Goal: Find specific page/section: Find specific page/section

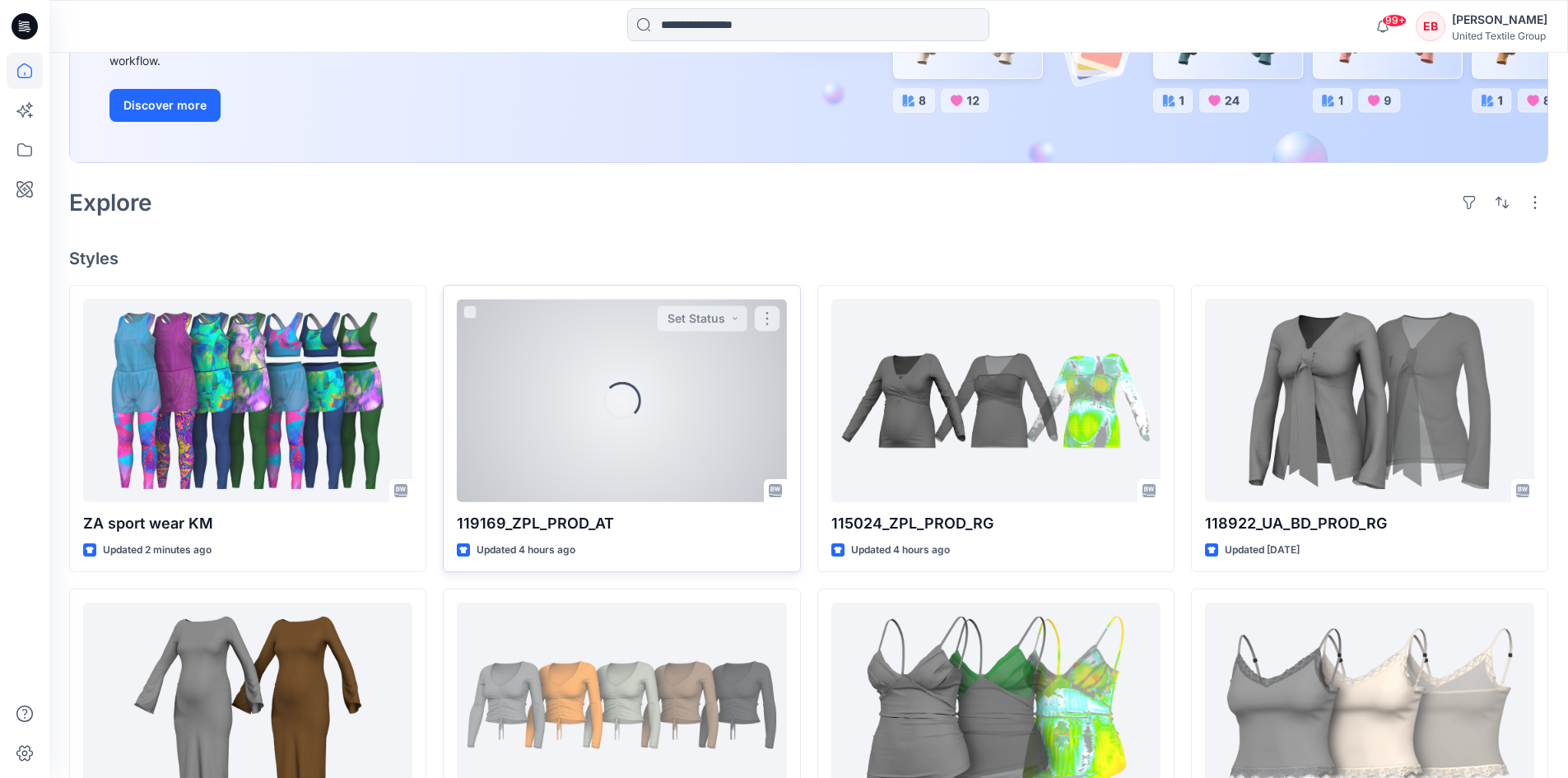
scroll to position [285, 0]
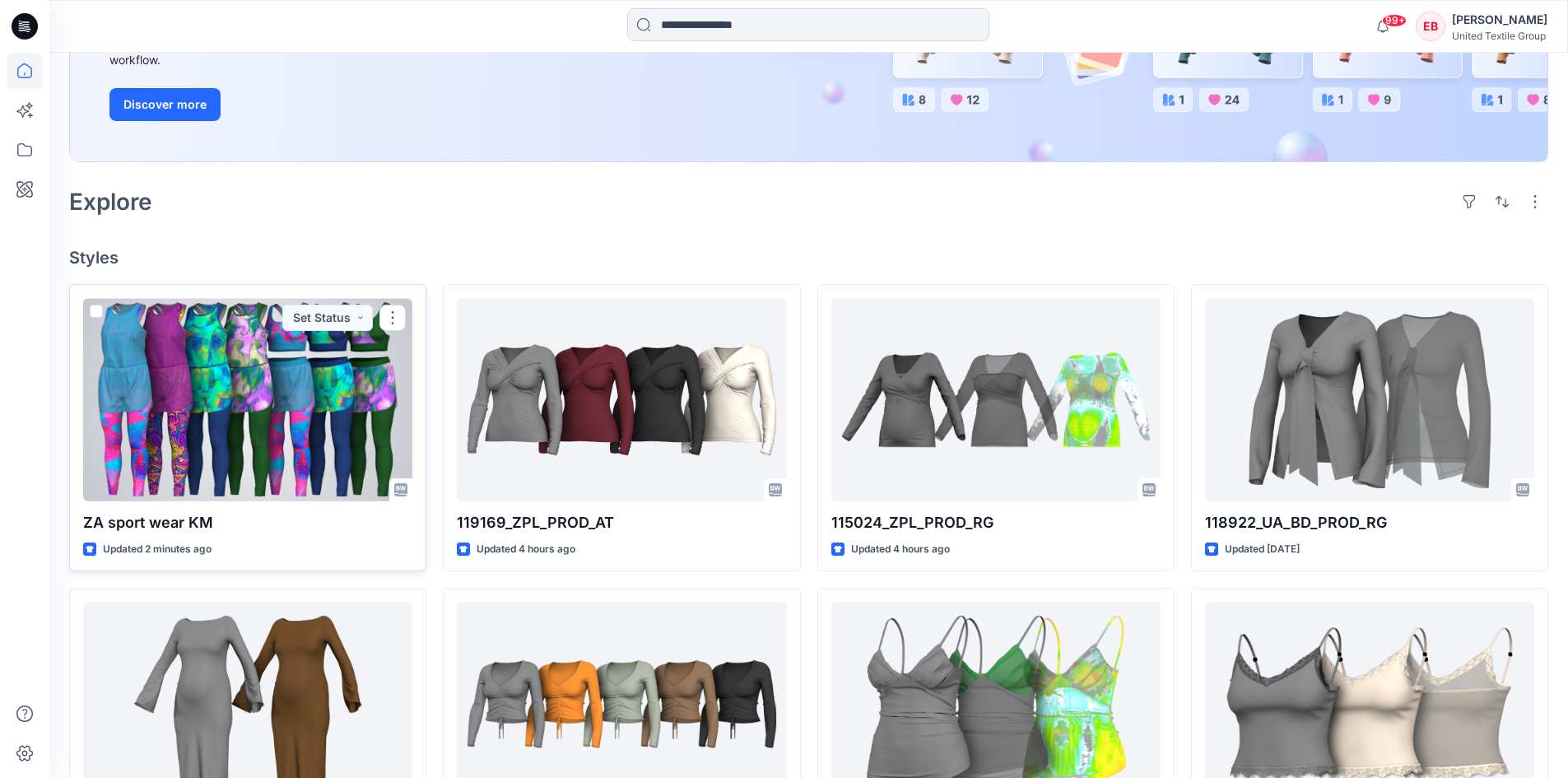
click at [319, 464] on div at bounding box center [248, 399] width 330 height 203
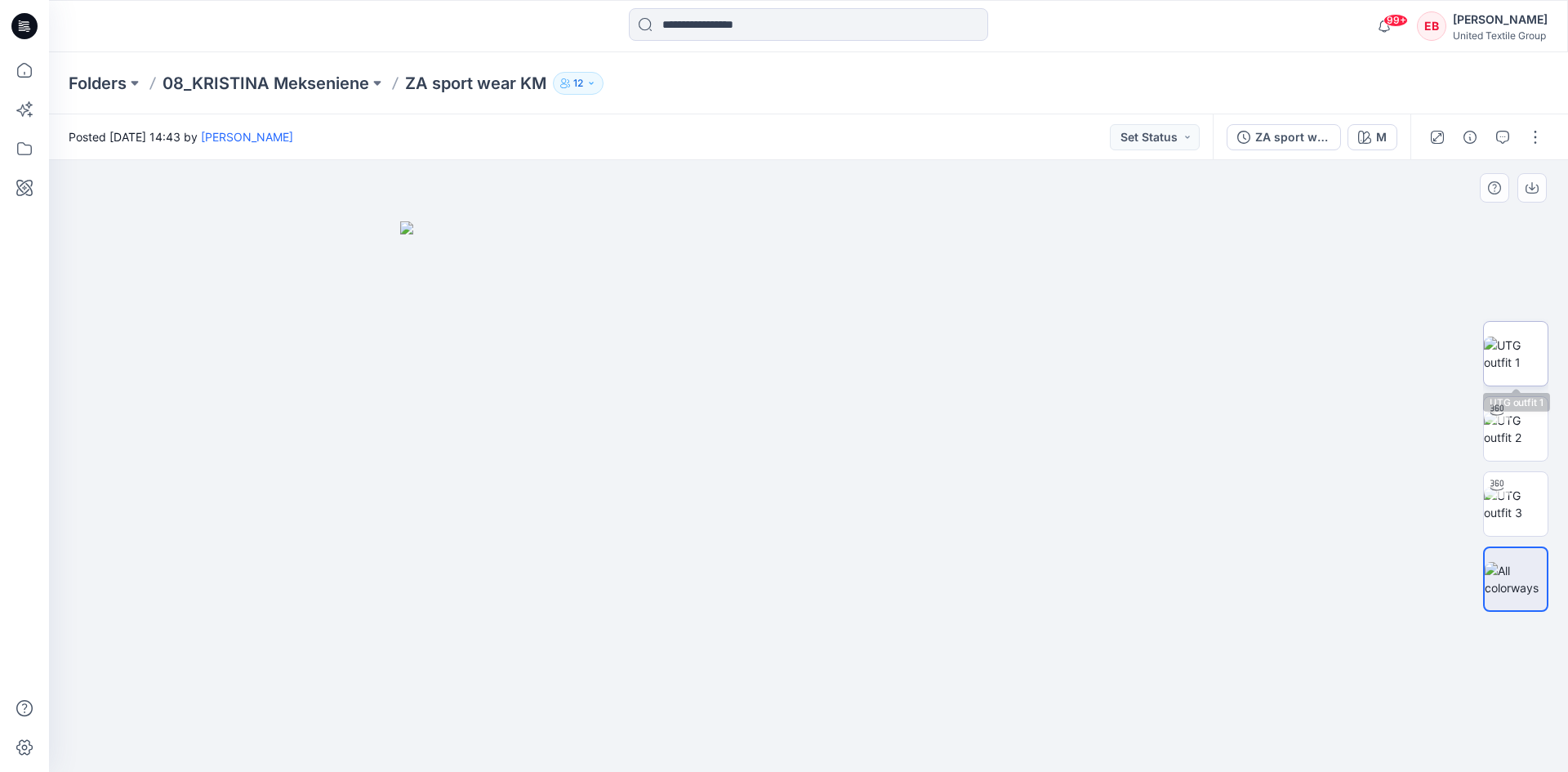
click at [1538, 349] on img at bounding box center [1517, 353] width 64 height 35
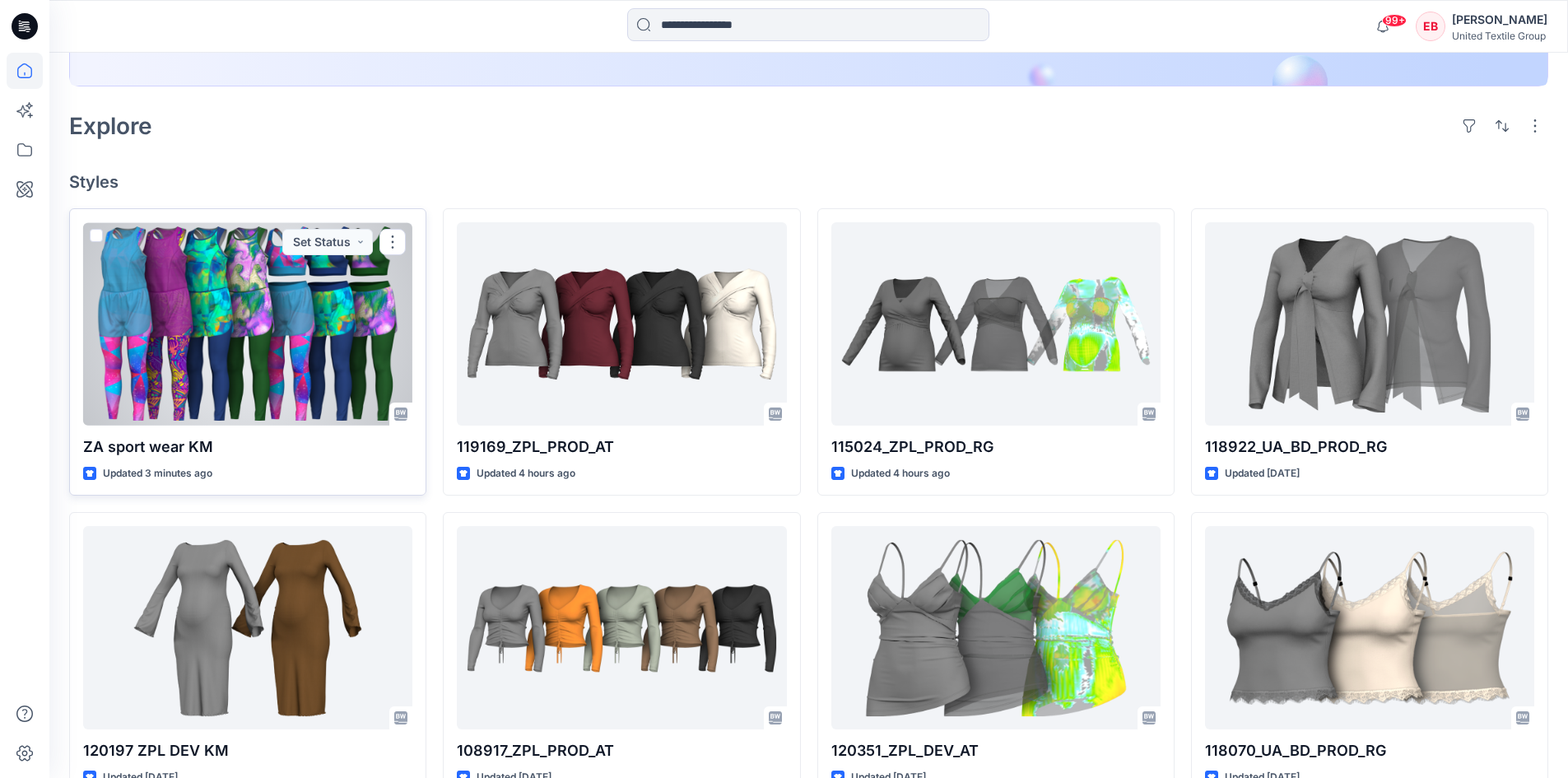
scroll to position [120, 0]
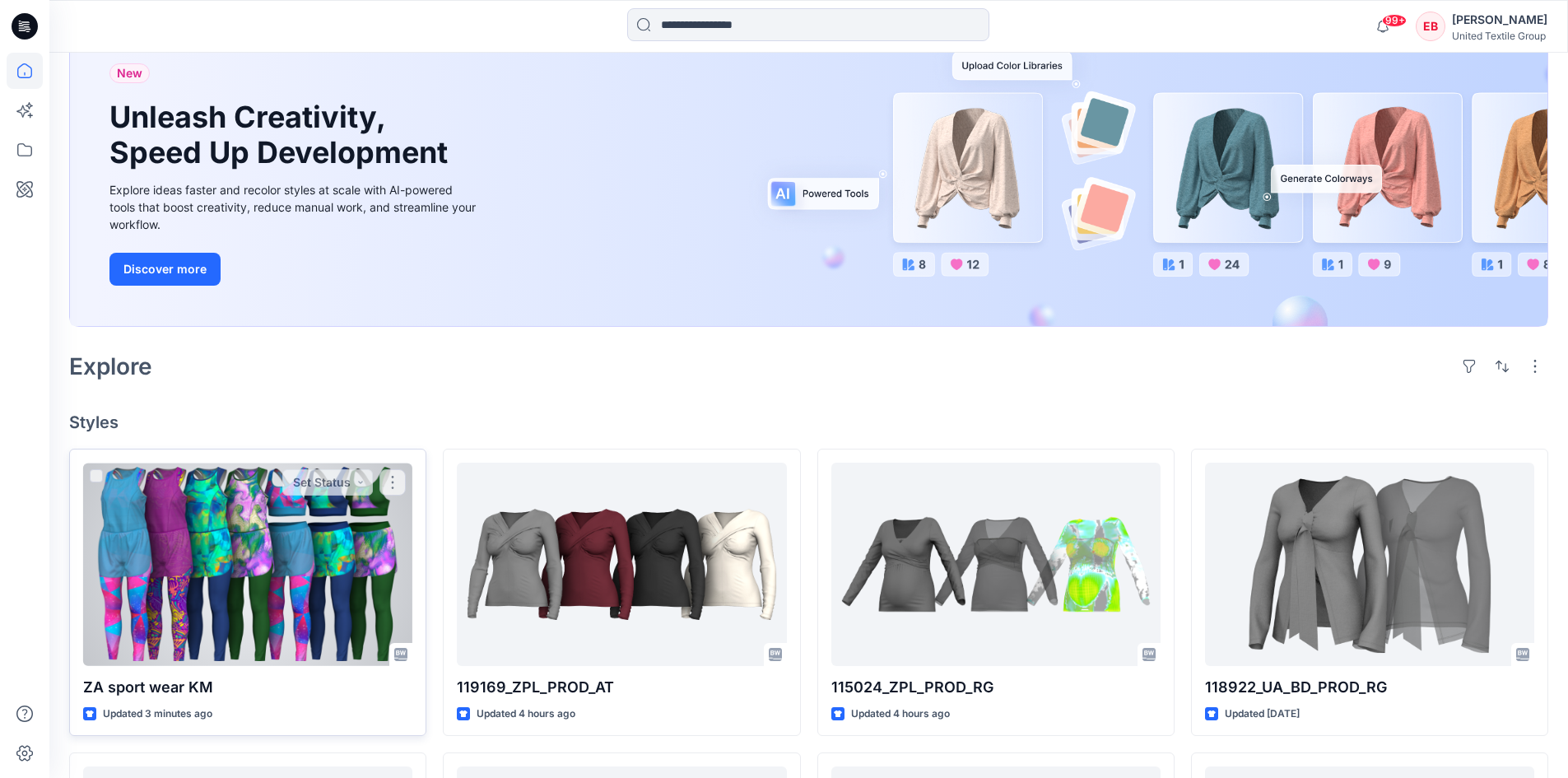
click at [350, 573] on div at bounding box center [248, 564] width 330 height 203
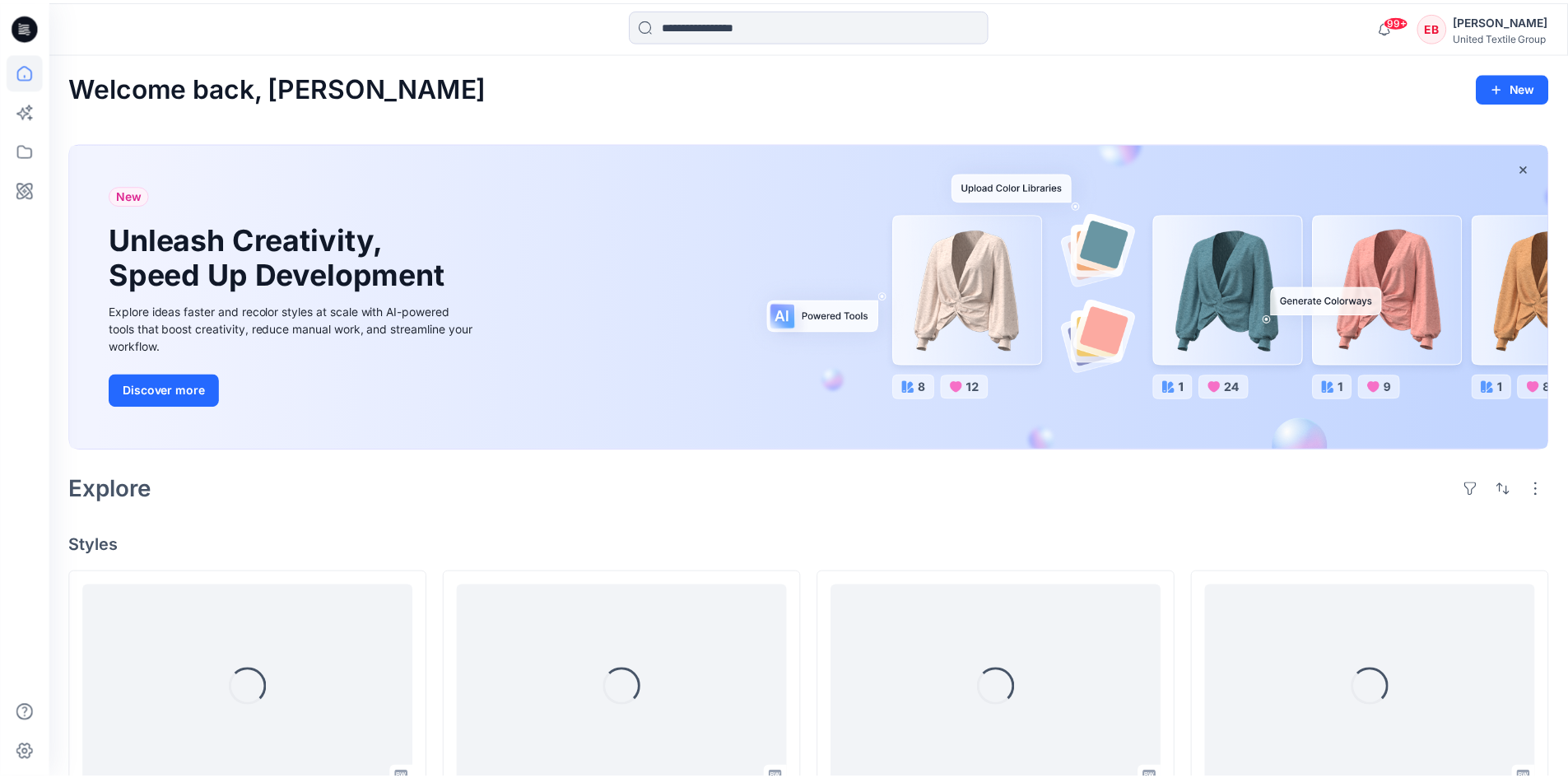
scroll to position [120, 0]
